Goal: Transaction & Acquisition: Purchase product/service

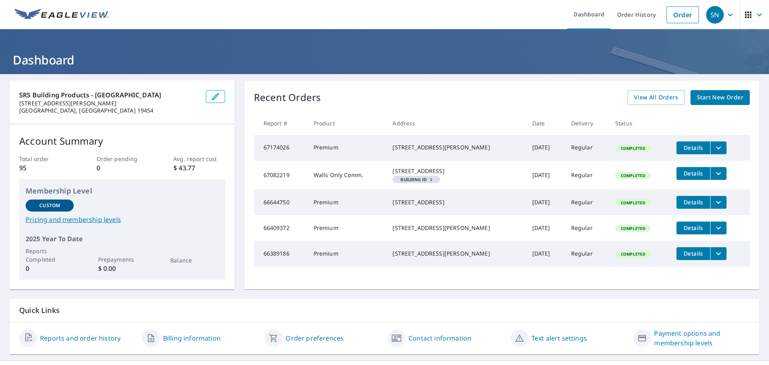
click at [705, 101] on span "Start New Order" at bounding box center [720, 98] width 46 height 10
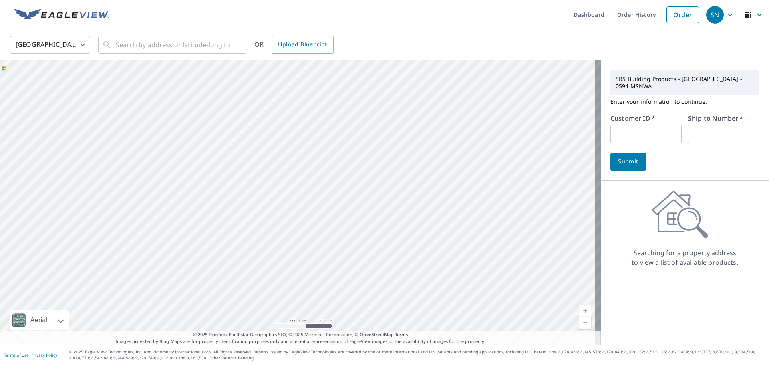
click at [628, 125] on input "text" at bounding box center [645, 134] width 71 height 19
type input "INS10144"
click at [674, 153] on div "Submit" at bounding box center [684, 162] width 149 height 18
click at [695, 130] on input "text" at bounding box center [723, 134] width 71 height 19
type input "1"
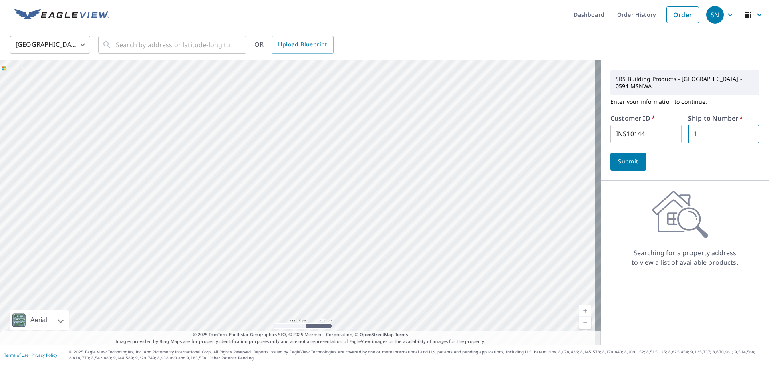
click at [667, 153] on div "Submit" at bounding box center [684, 162] width 149 height 18
click at [145, 44] on input "text" at bounding box center [173, 45] width 114 height 22
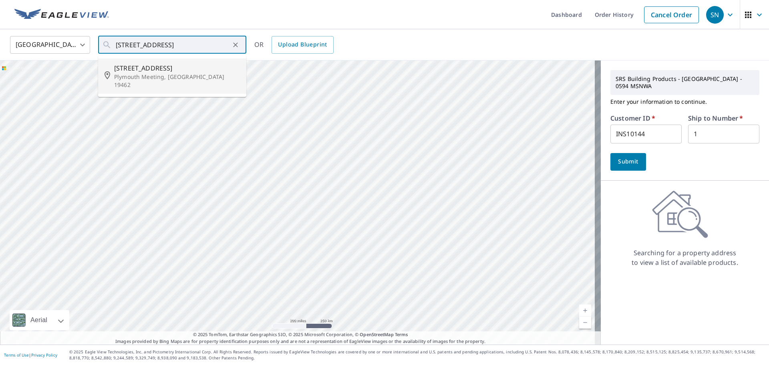
type input "[STREET_ADDRESS]"
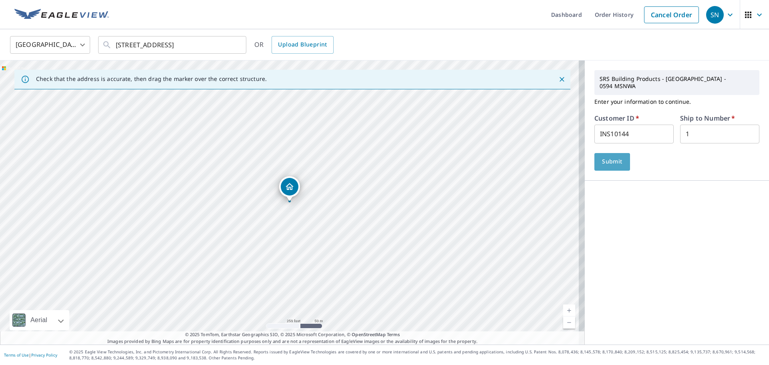
click at [601, 159] on button "Submit" at bounding box center [612, 162] width 36 height 18
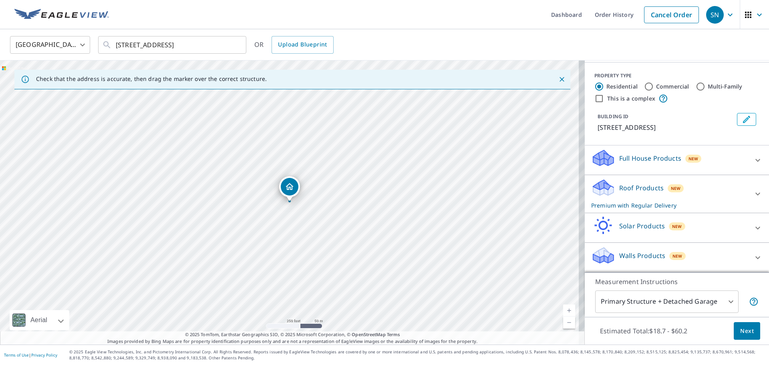
scroll to position [90, 0]
click at [690, 191] on div "Roof Products New Premium with Regular Delivery" at bounding box center [669, 193] width 157 height 31
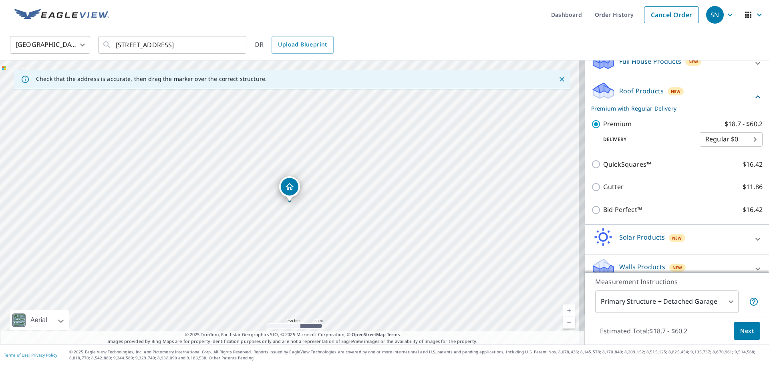
scroll to position [199, 0]
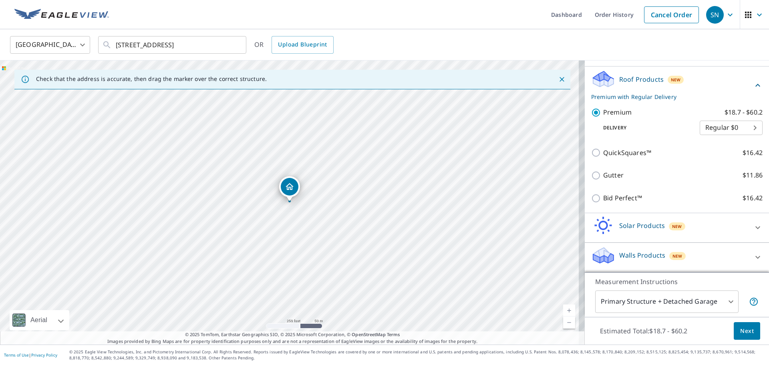
click at [742, 333] on span "Next" at bounding box center [747, 331] width 14 height 10
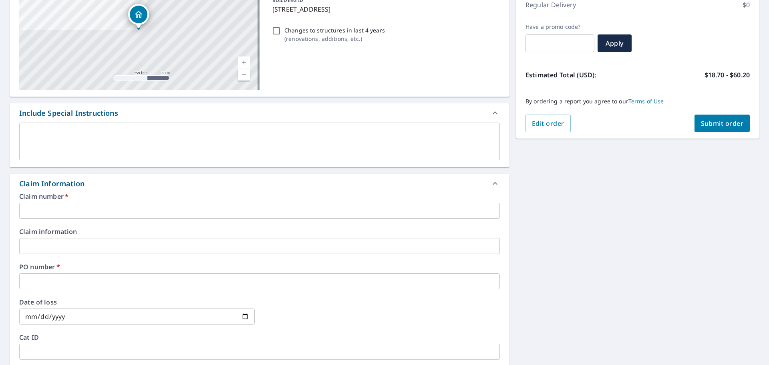
scroll to position [120, 0]
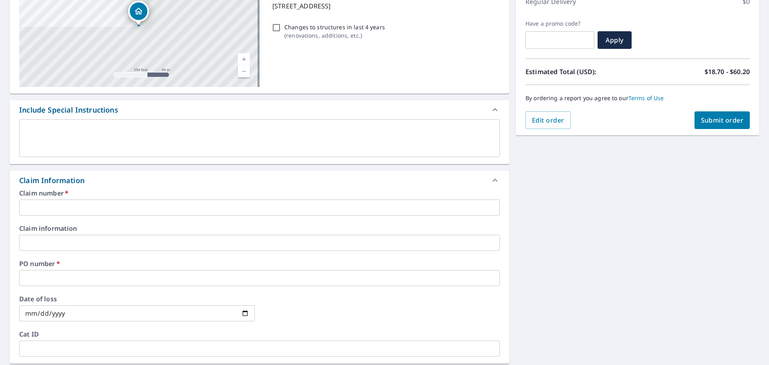
click at [157, 203] on input "text" at bounding box center [259, 207] width 481 height 16
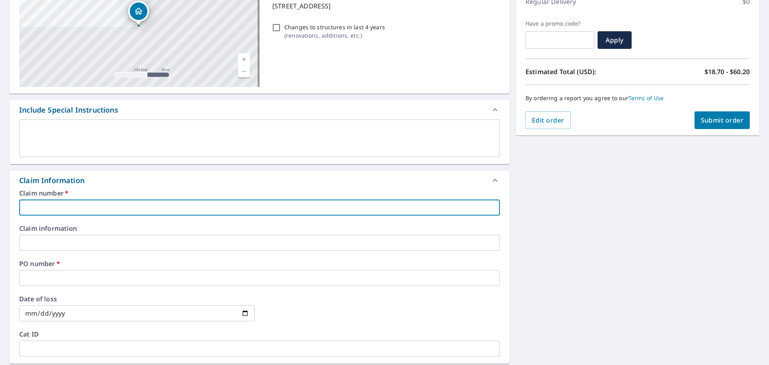
type input "[PERSON_NAME]"
checkbox input "true"
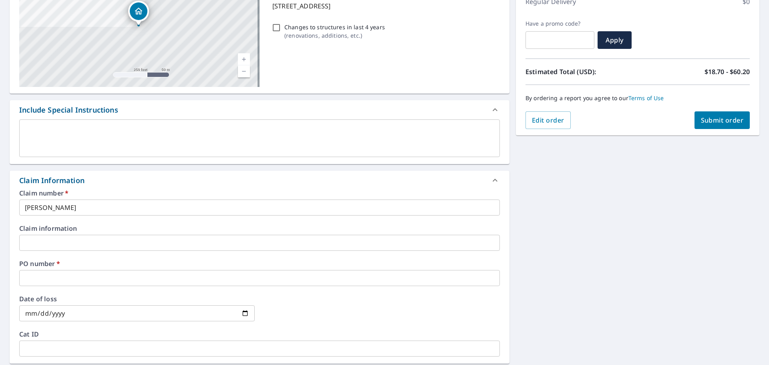
click at [128, 224] on div "Claim number   * [PERSON_NAME] ​ Claim information ​ PO number   * ​ Date of lo…" at bounding box center [260, 276] width 500 height 173
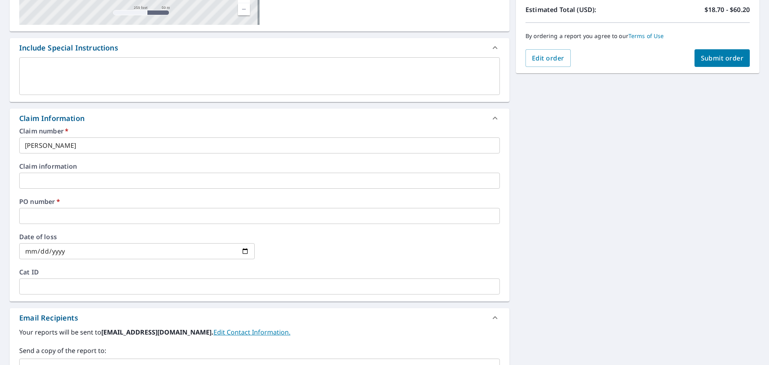
scroll to position [200, 0]
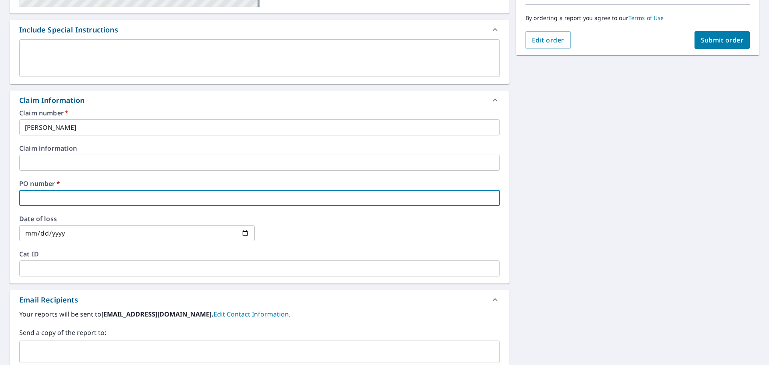
click at [95, 193] on input "text" at bounding box center [259, 198] width 481 height 16
drag, startPoint x: 80, startPoint y: 195, endPoint x: 204, endPoint y: 174, distance: 125.5
click at [204, 174] on div "Claim number   * [PERSON_NAME] ​ Claim information ​ PO number   * ​ Date of lo…" at bounding box center [260, 196] width 500 height 173
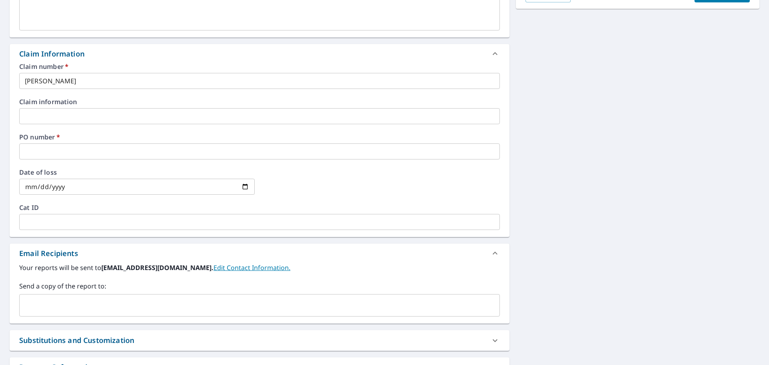
scroll to position [277, 0]
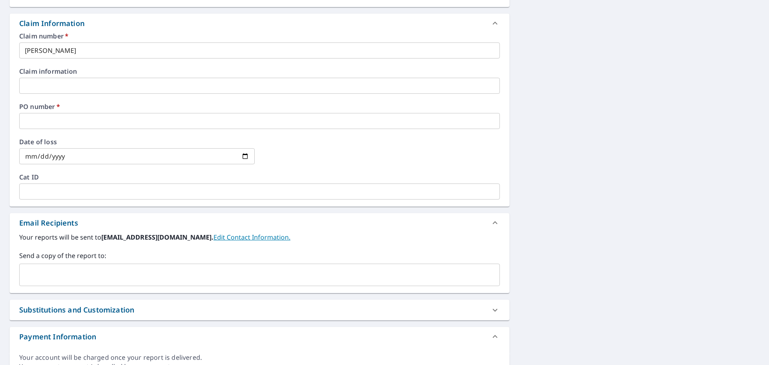
click at [67, 121] on input "text" at bounding box center [259, 121] width 481 height 16
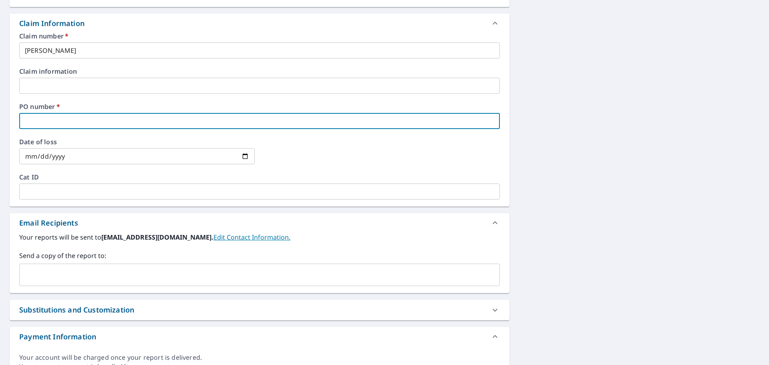
type input "1"
checkbox input "true"
type input "11"
checkbox input "true"
type input "110"
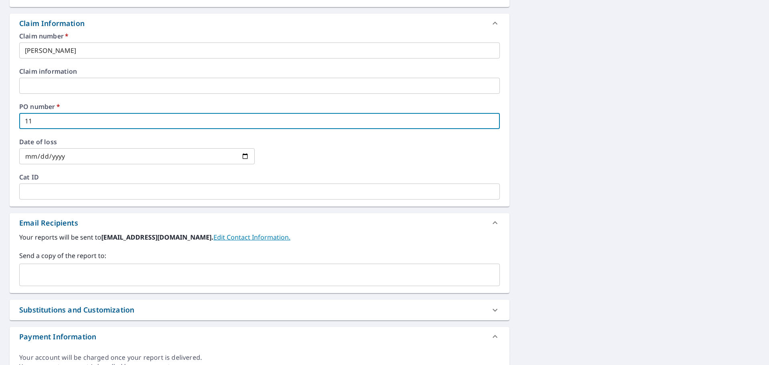
checkbox input "true"
type input "110"
checkbox input "true"
type input "110 E"
checkbox input "true"
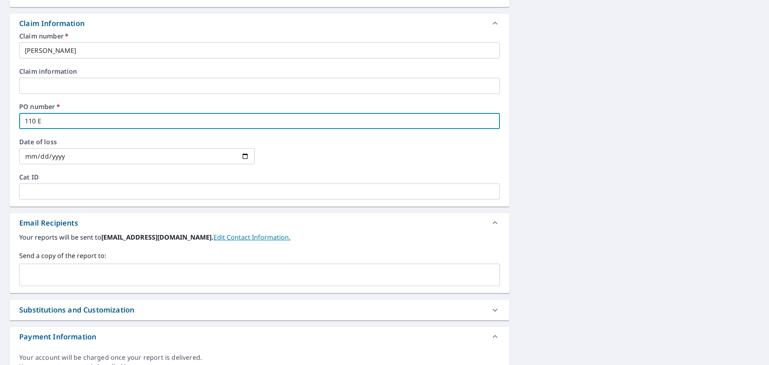
type input "110 E"
checkbox input "true"
type input "110 E V"
checkbox input "true"
type input "110 E VA"
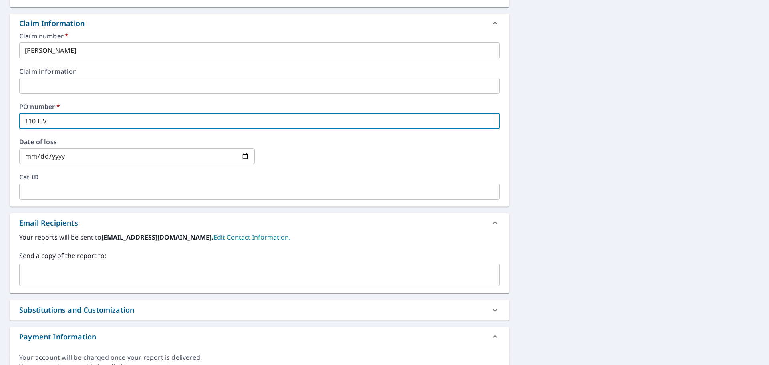
checkbox input "true"
type input "110 E VAL"
checkbox input "true"
type input "110 E VALL"
checkbox input "true"
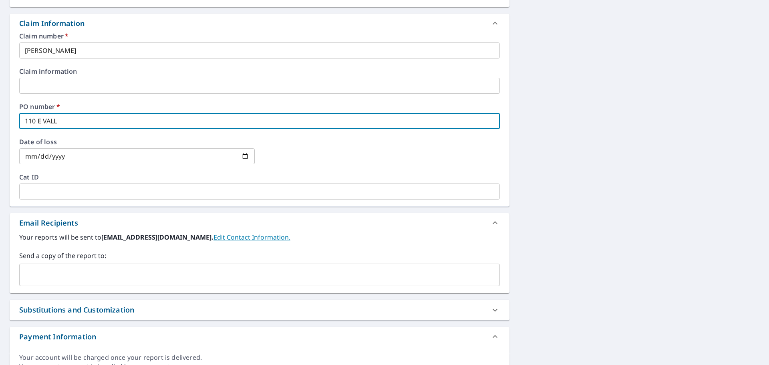
type input "110 E [PERSON_NAME]"
checkbox input "true"
type input "110 E VALLEY"
checkbox input "true"
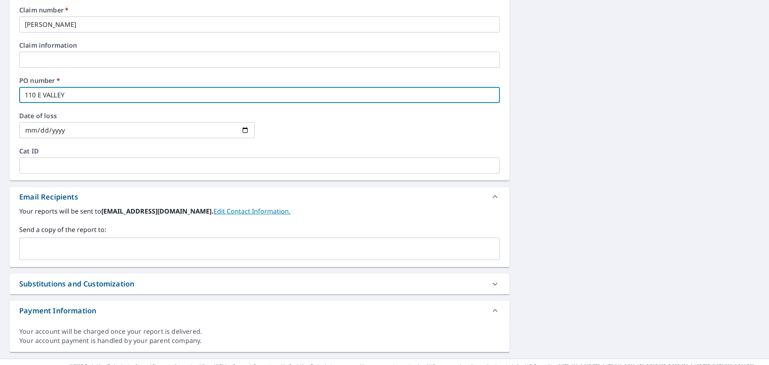
scroll to position [317, 0]
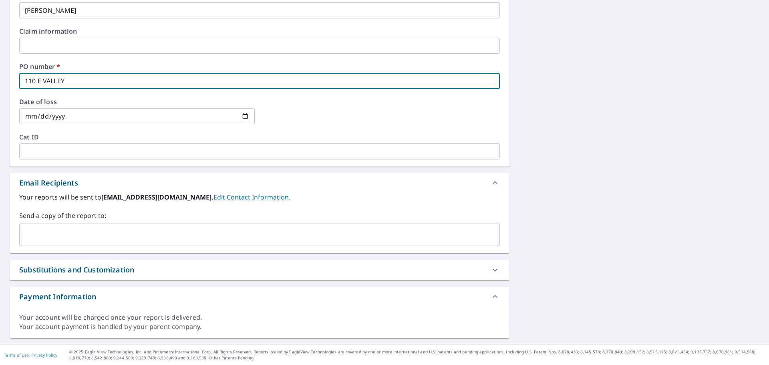
type input "110 E VALLEY"
click at [136, 236] on input "text" at bounding box center [253, 234] width 461 height 15
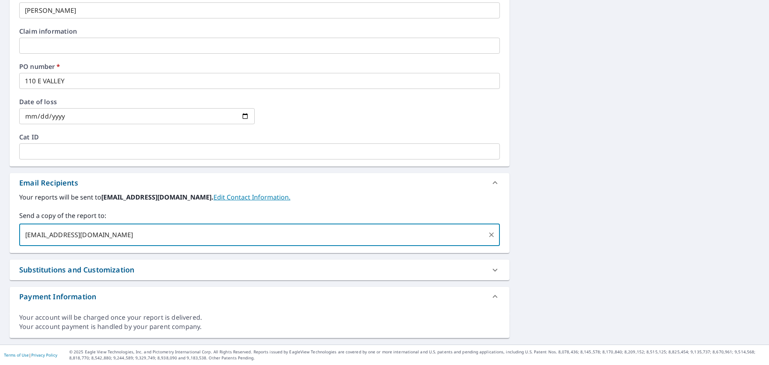
type input "[EMAIL_ADDRESS][DOMAIN_NAME]"
click at [532, 256] on div "[STREET_ADDRESS] A standard road map Aerial A detailed look from above Labels L…" at bounding box center [384, 51] width 769 height 588
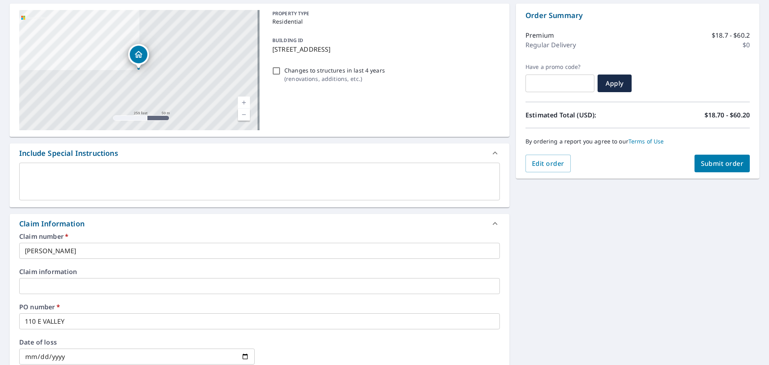
scroll to position [37, 0]
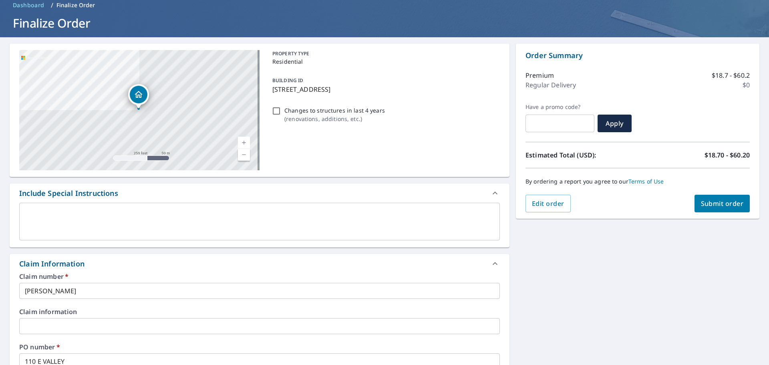
click at [710, 203] on span "Submit order" at bounding box center [722, 203] width 43 height 9
checkbox input "true"
